Goal: Task Accomplishment & Management: Complete application form

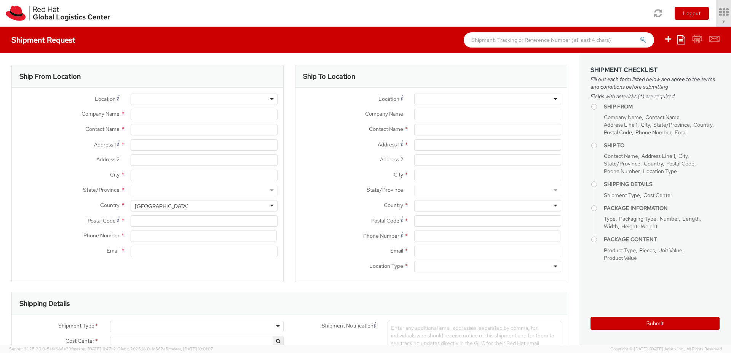
type input "Red Hat Czech s.r.o."
type input "[PERSON_NAME]"
type input "Purkynova 647/111"
type input "BRNO"
type input "621 00"
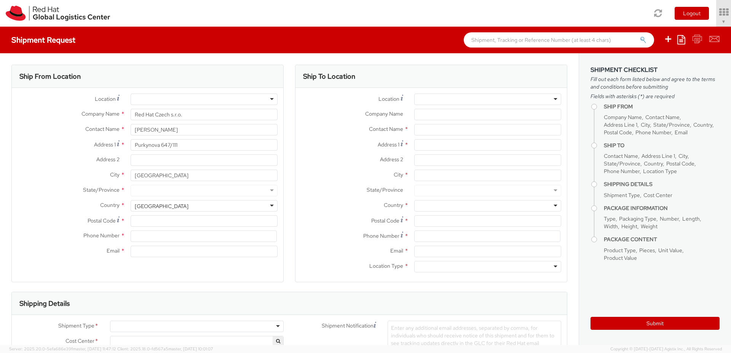
type input "420 532 294 555"
type input "macsmit@redhat.com"
select select "CM"
select select "KGS"
select select "850"
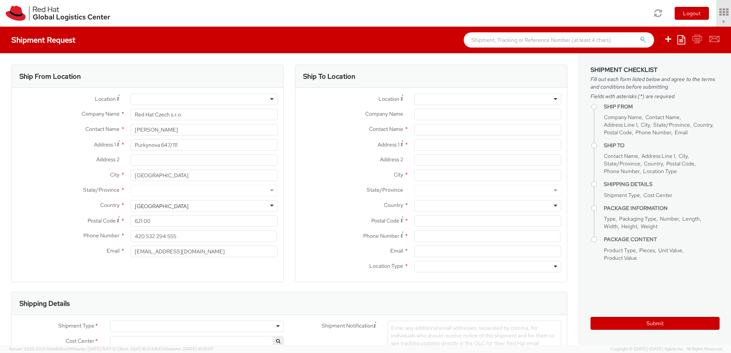
select select
